Goal: Information Seeking & Learning: Learn about a topic

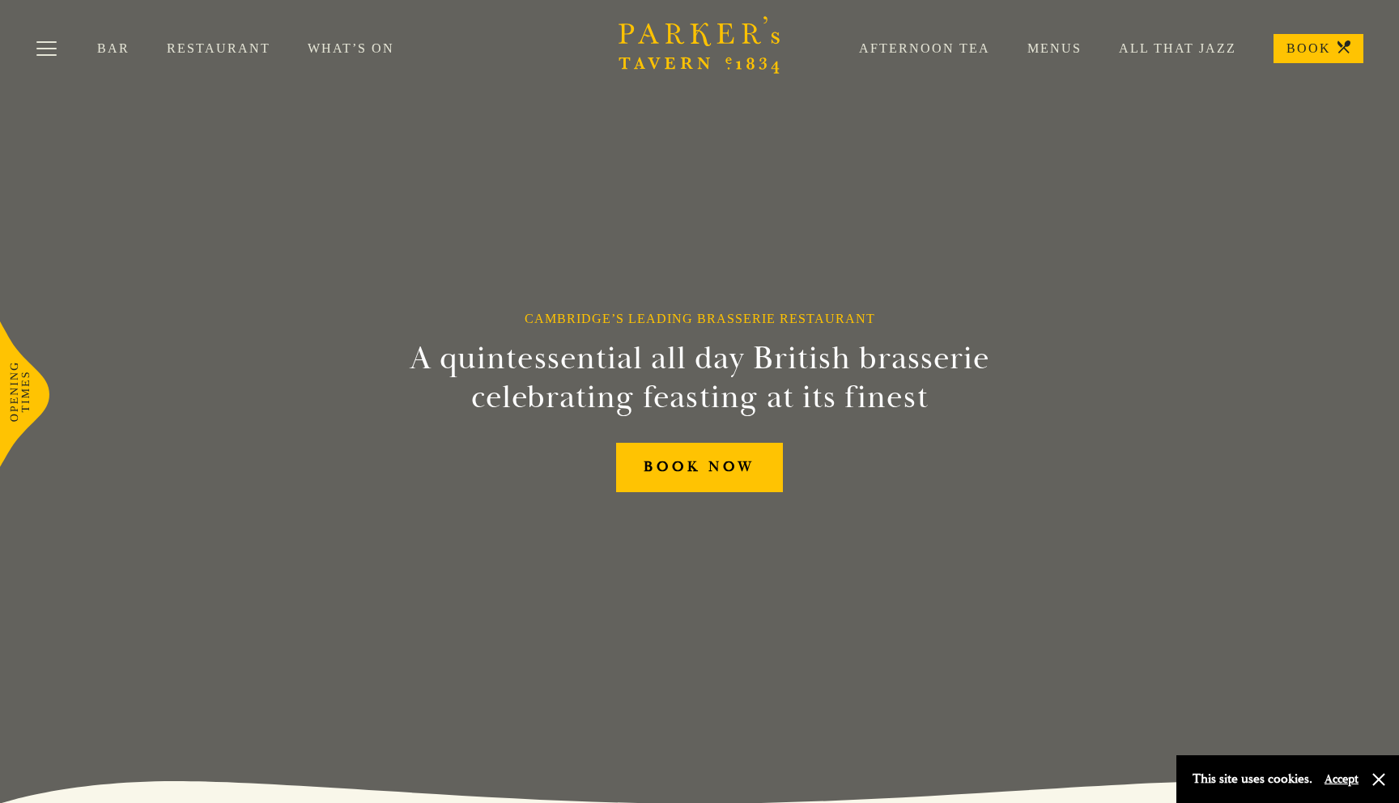
click at [1050, 48] on link "Menus" at bounding box center [1035, 48] width 91 height 16
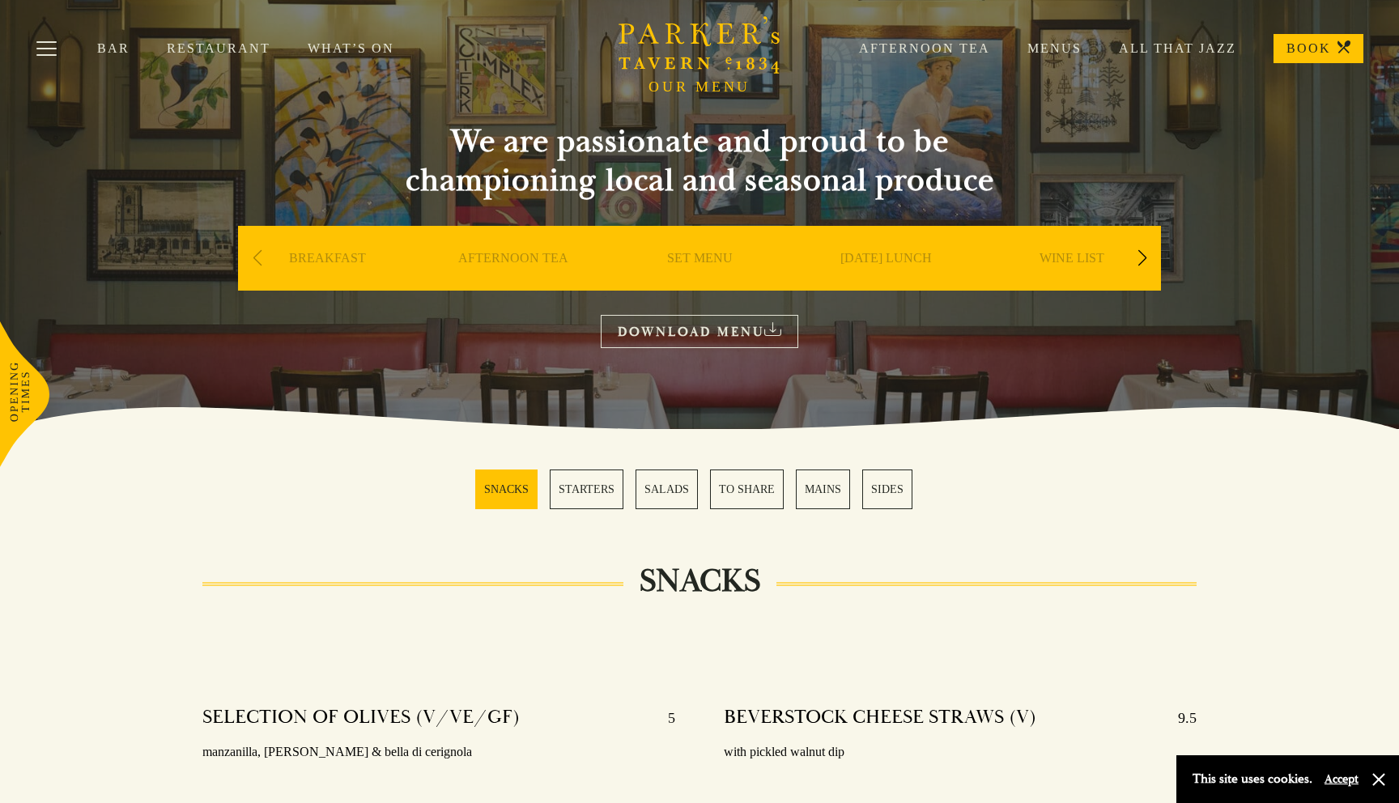
scroll to position [71, 0]
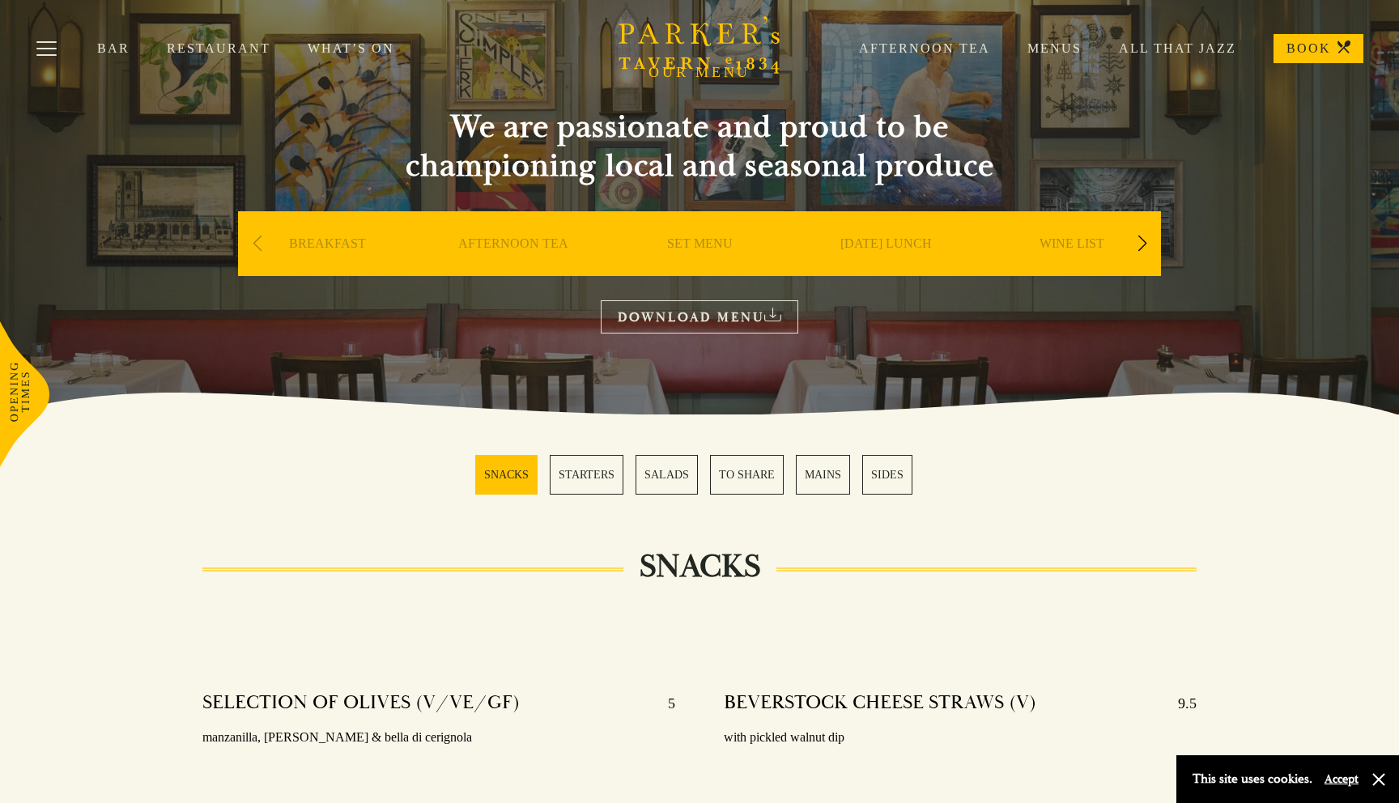
click at [698, 245] on link "SET MENU" at bounding box center [700, 268] width 66 height 65
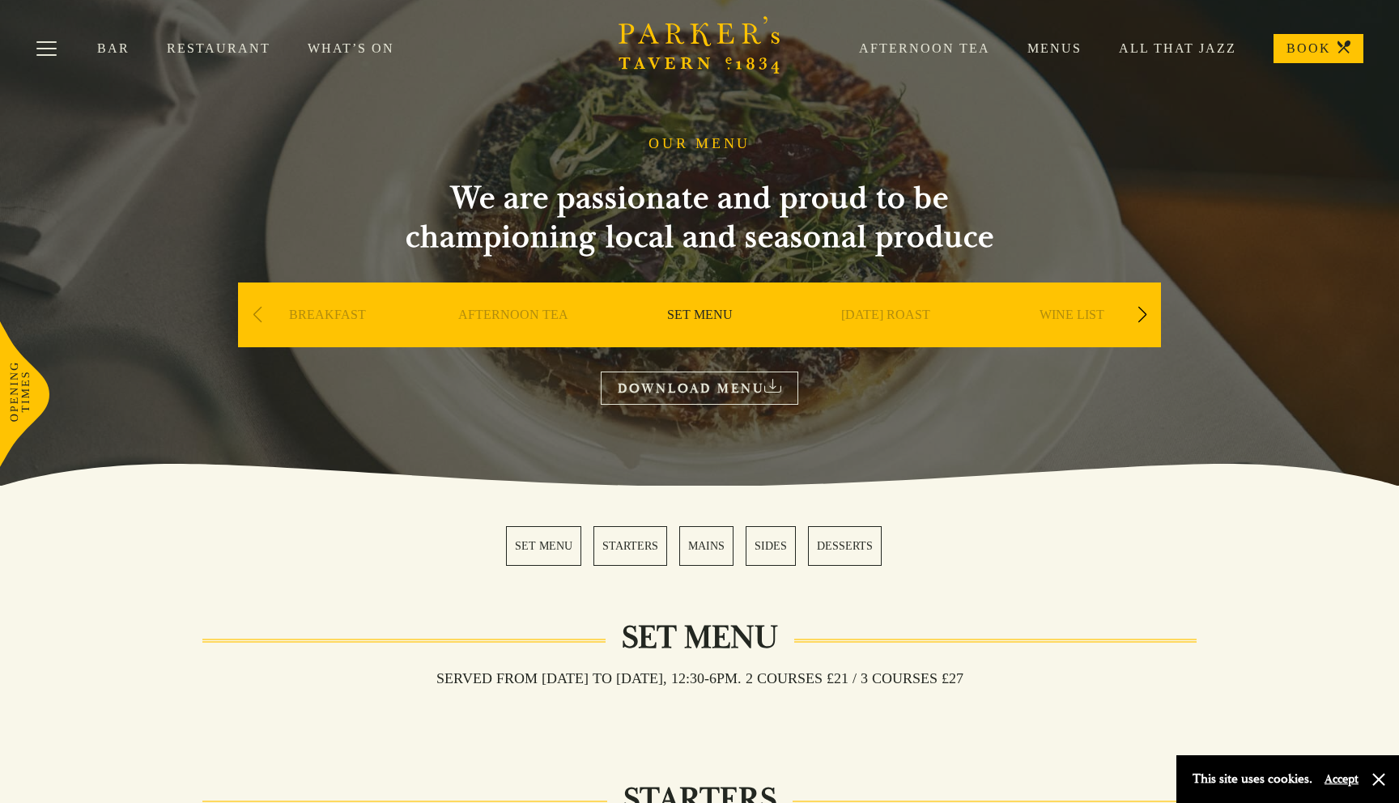
click at [261, 318] on div "Previous slide" at bounding box center [257, 315] width 22 height 36
click at [255, 318] on div "Previous slide" at bounding box center [257, 315] width 22 height 36
click at [206, 49] on link "Restaurant" at bounding box center [237, 48] width 141 height 16
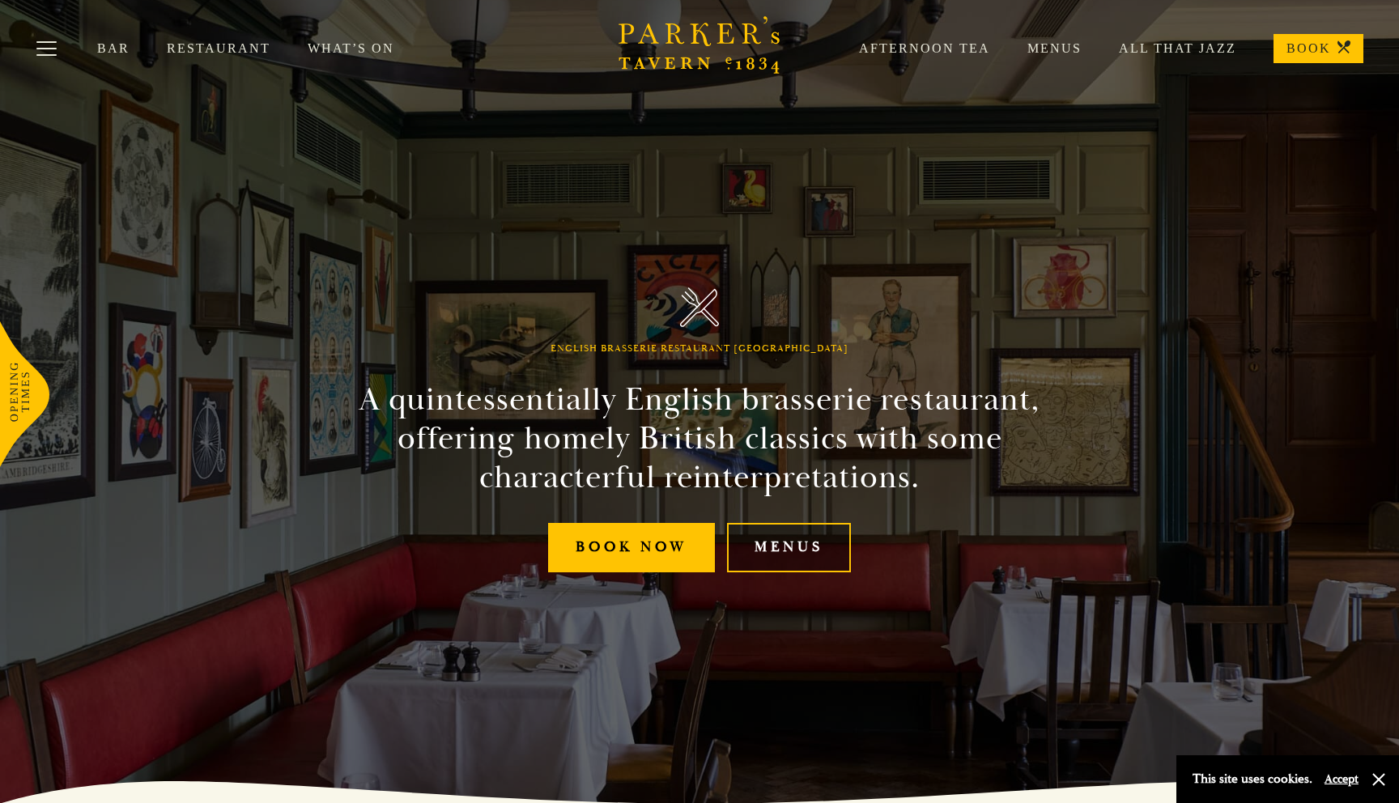
click at [802, 552] on link "Menus" at bounding box center [789, 547] width 124 height 49
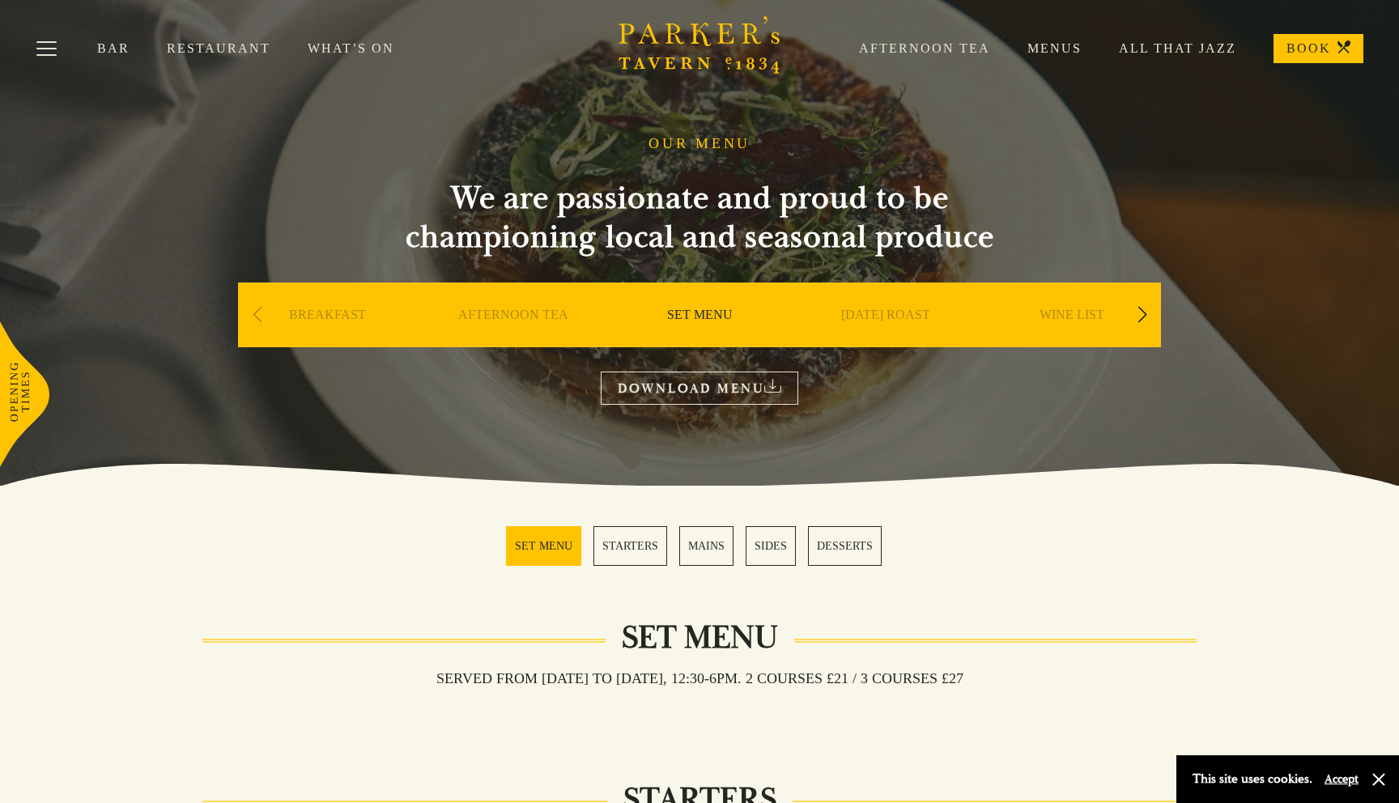
click at [1139, 313] on div "Next slide" at bounding box center [1142, 315] width 22 height 36
click at [1075, 317] on link "A LA CARTE" at bounding box center [1072, 339] width 75 height 65
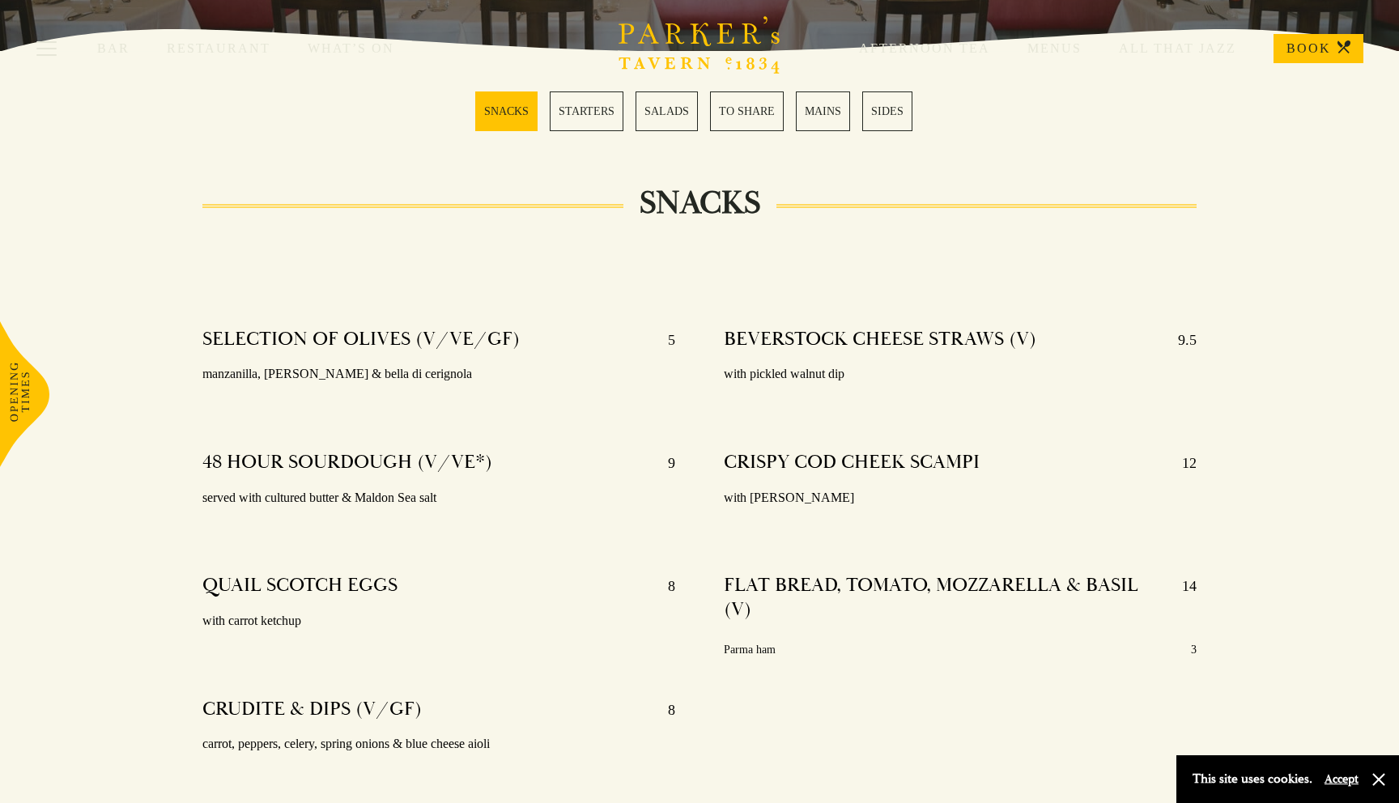
scroll to position [40, 0]
